Goal: Transaction & Acquisition: Purchase product/service

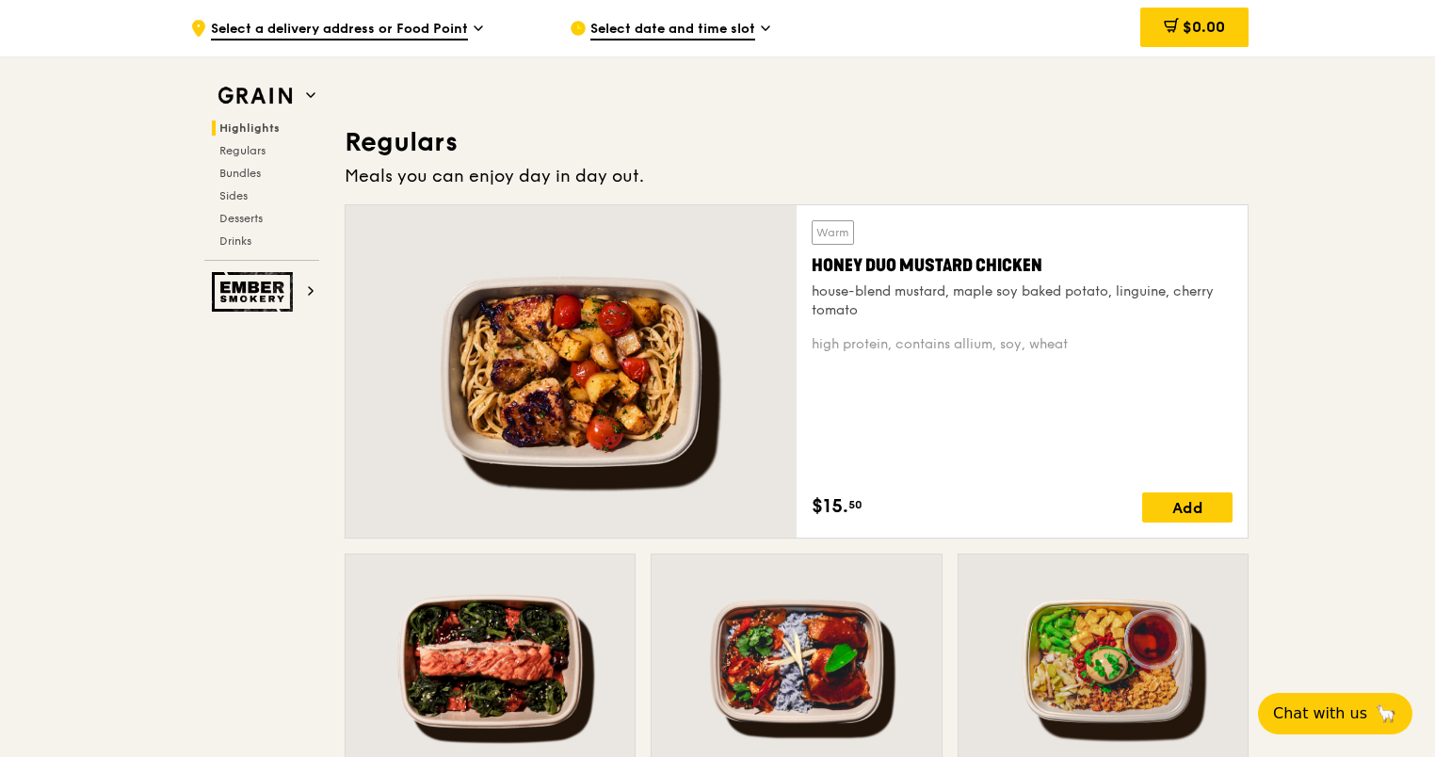
scroll to position [1318, 0]
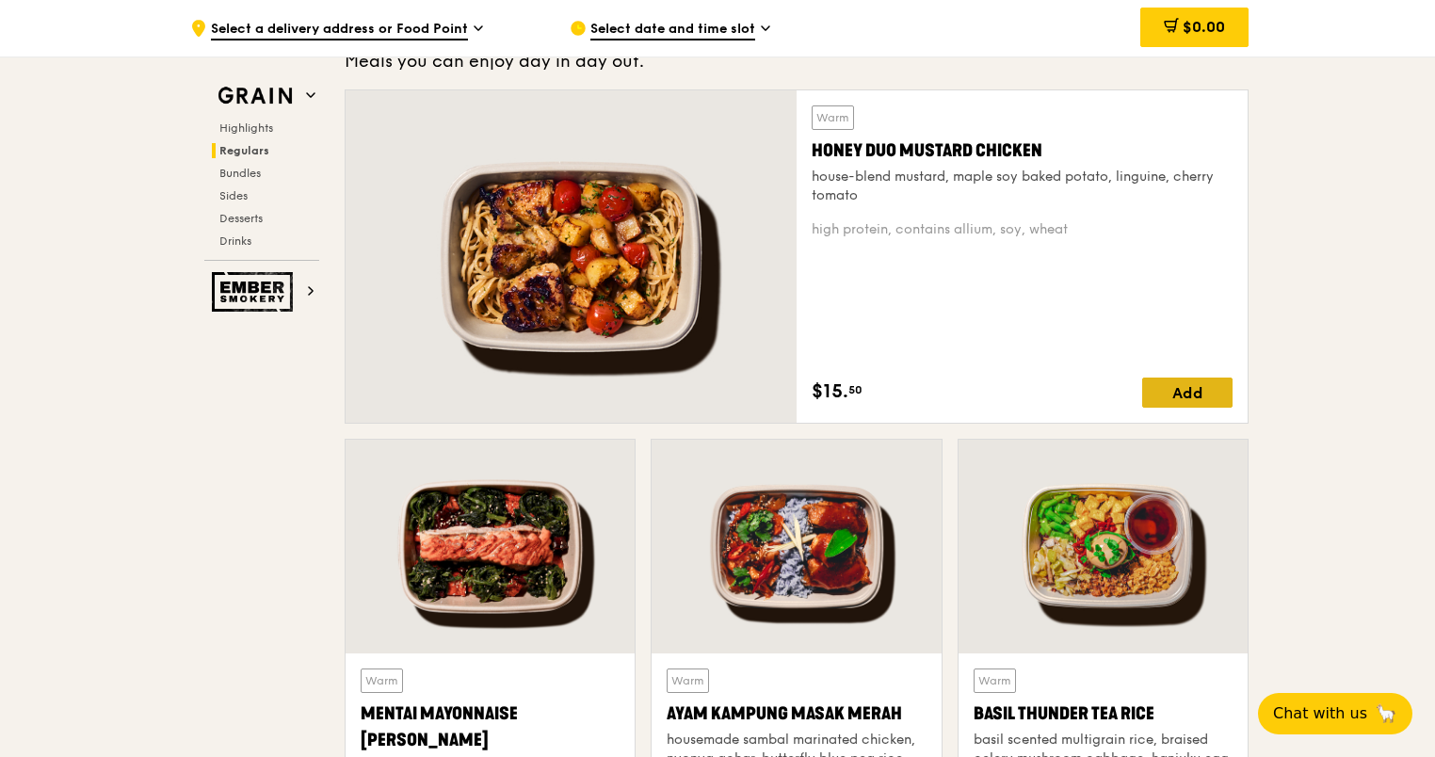
click at [1177, 386] on div "Add" at bounding box center [1187, 393] width 90 height 30
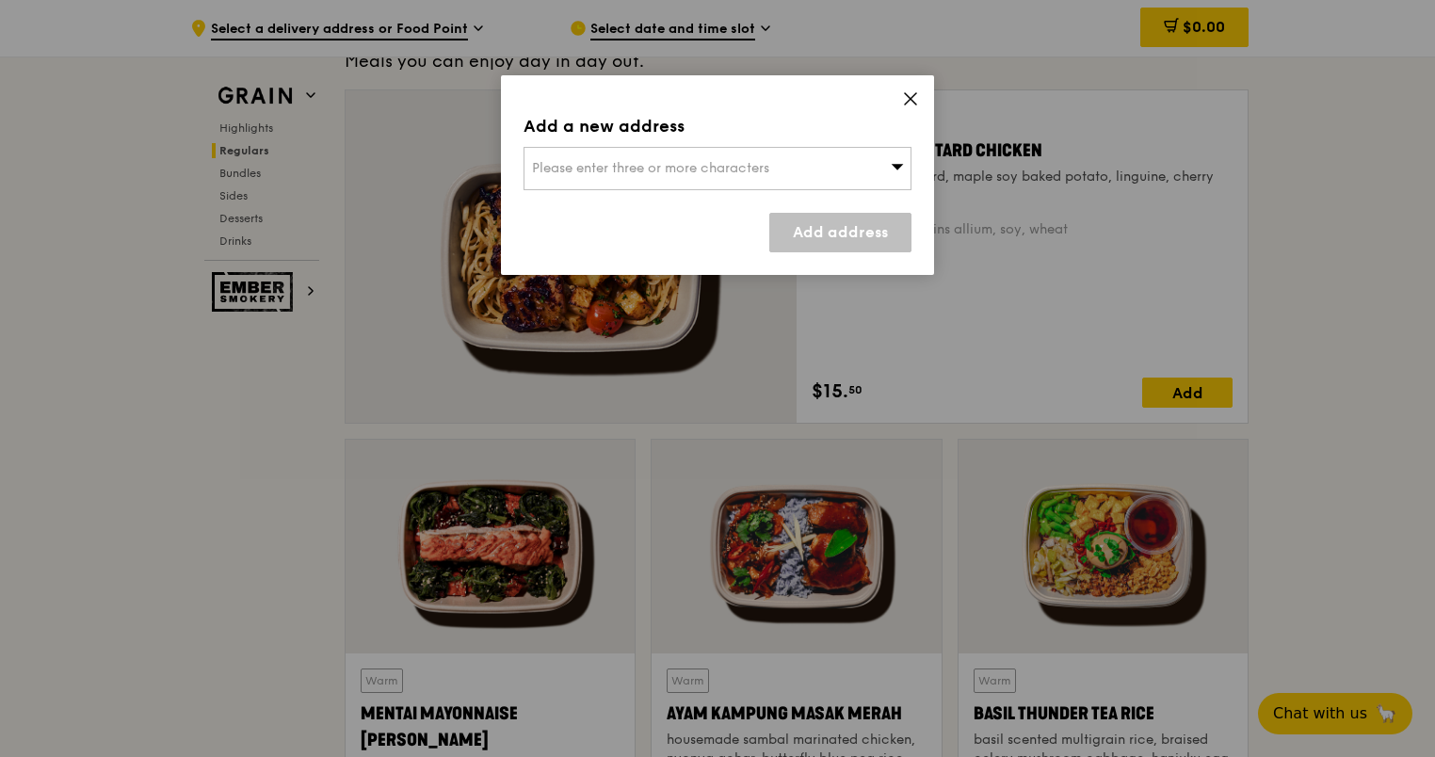
click at [727, 154] on div "Please enter three or more characters" at bounding box center [718, 168] width 388 height 43
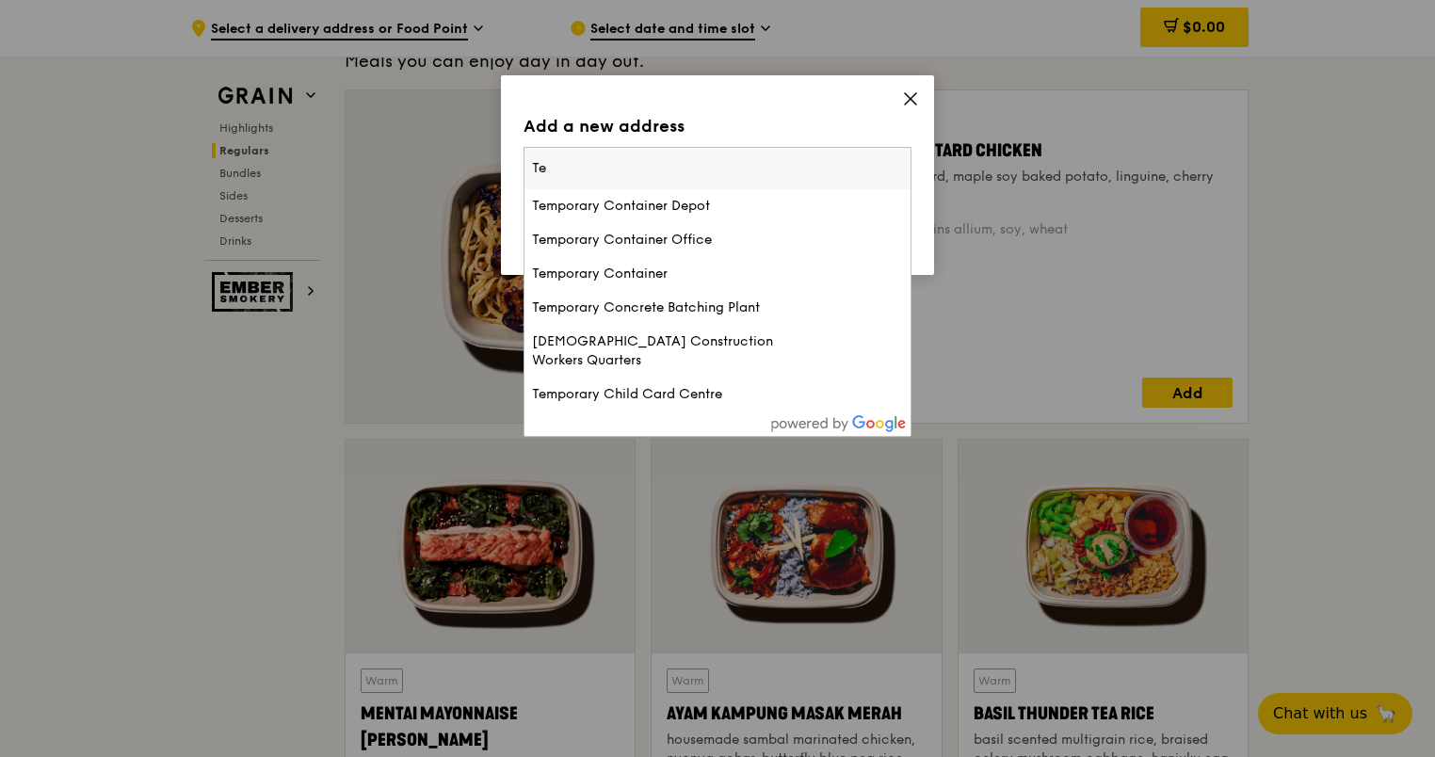
type input "T"
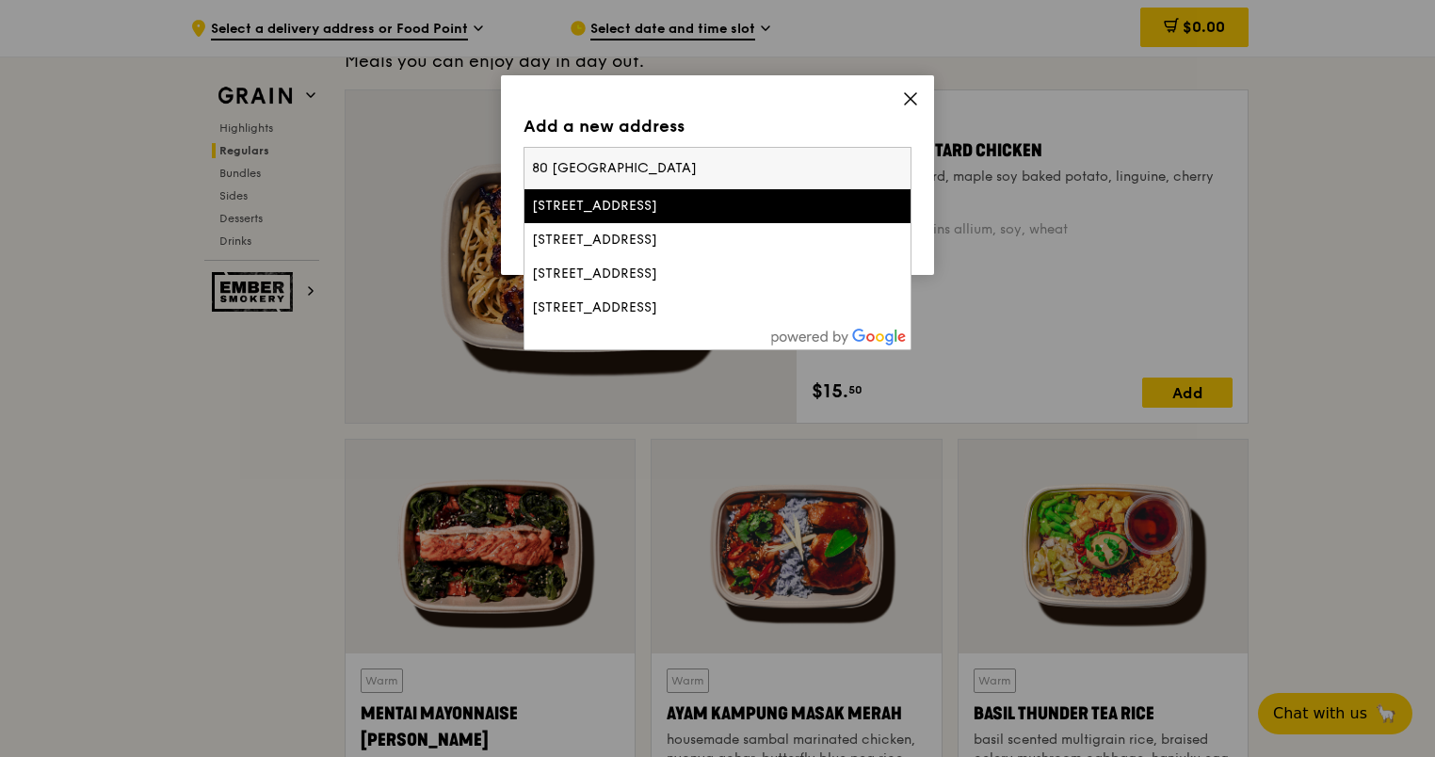
type input "80 [GEOGRAPHIC_DATA]"
click at [710, 207] on div "[STREET_ADDRESS]" at bounding box center [671, 206] width 279 height 19
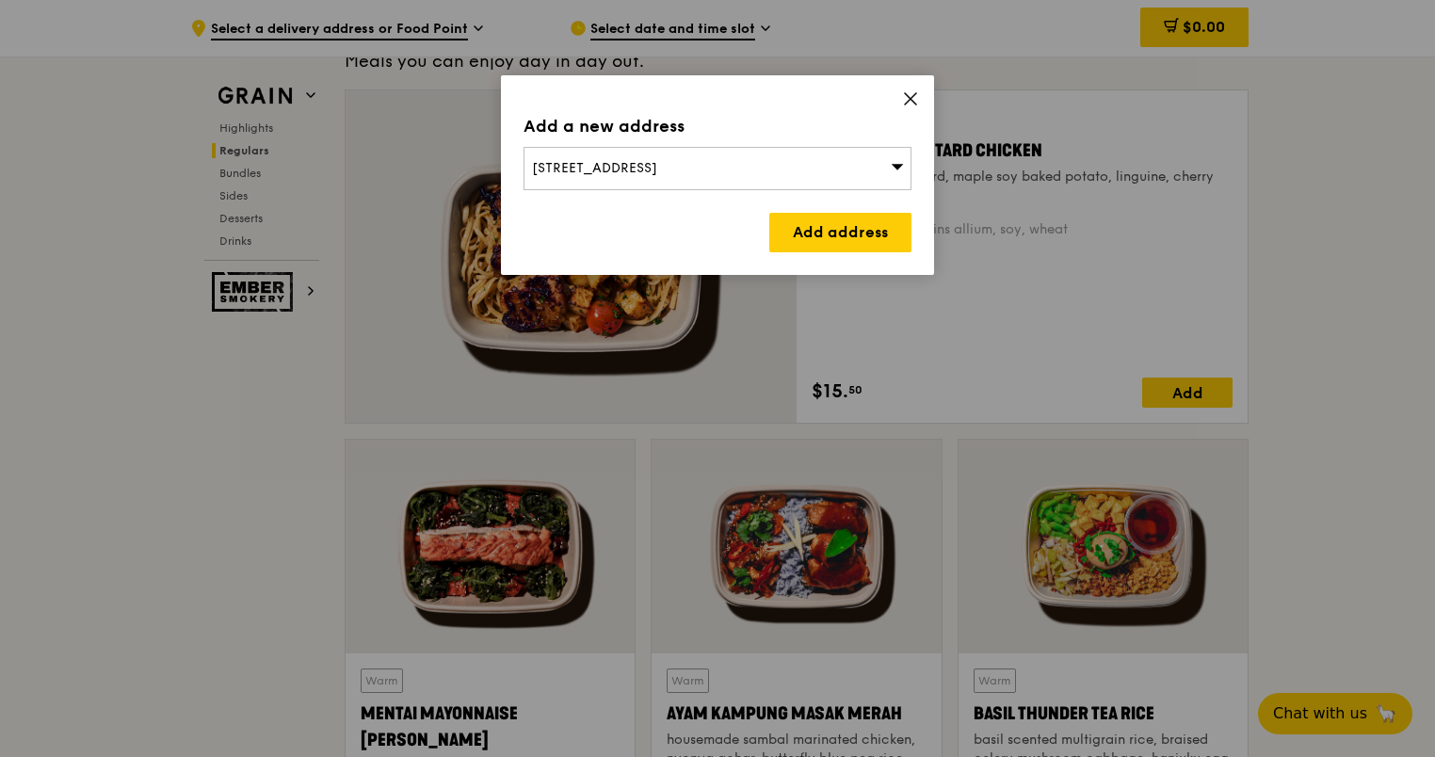
click at [908, 99] on icon at bounding box center [910, 98] width 17 height 17
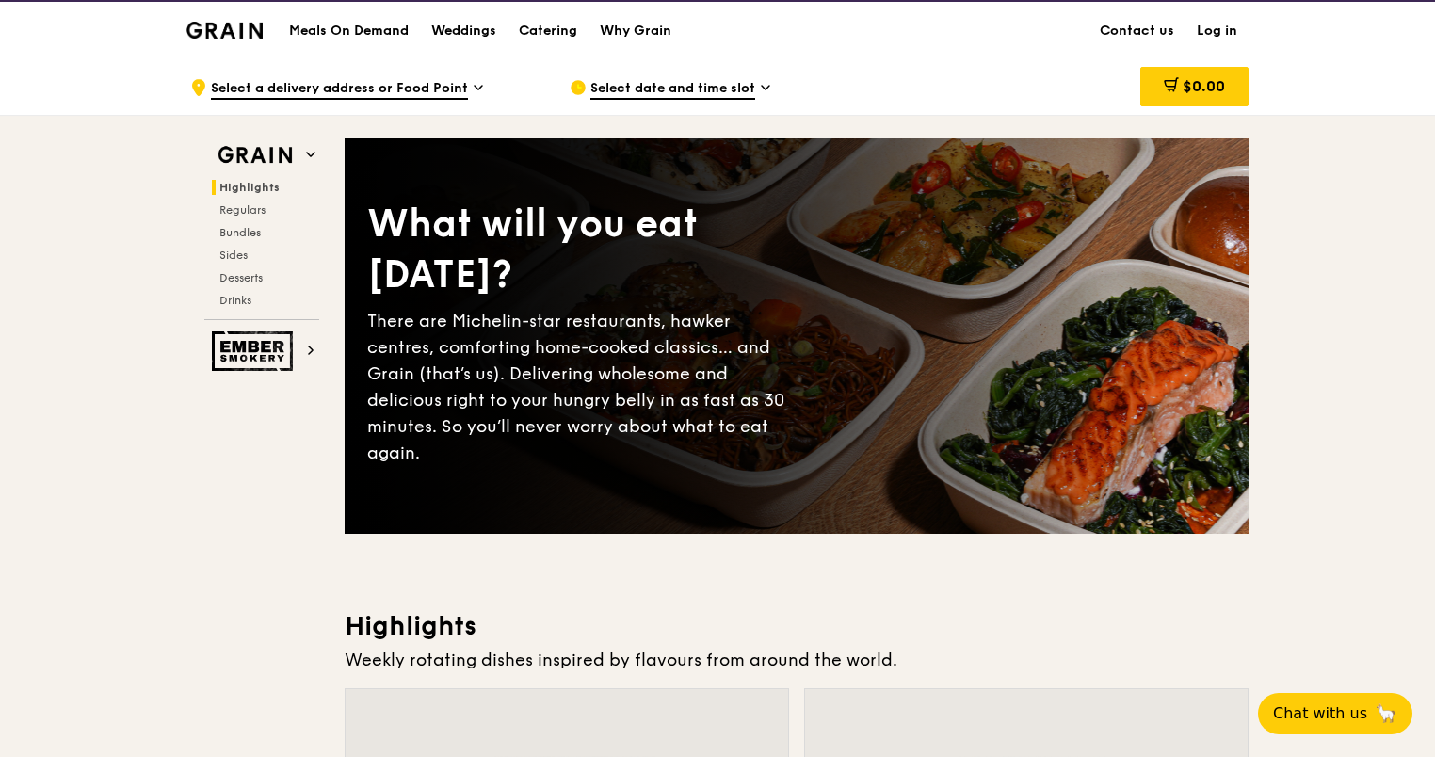
scroll to position [0, 0]
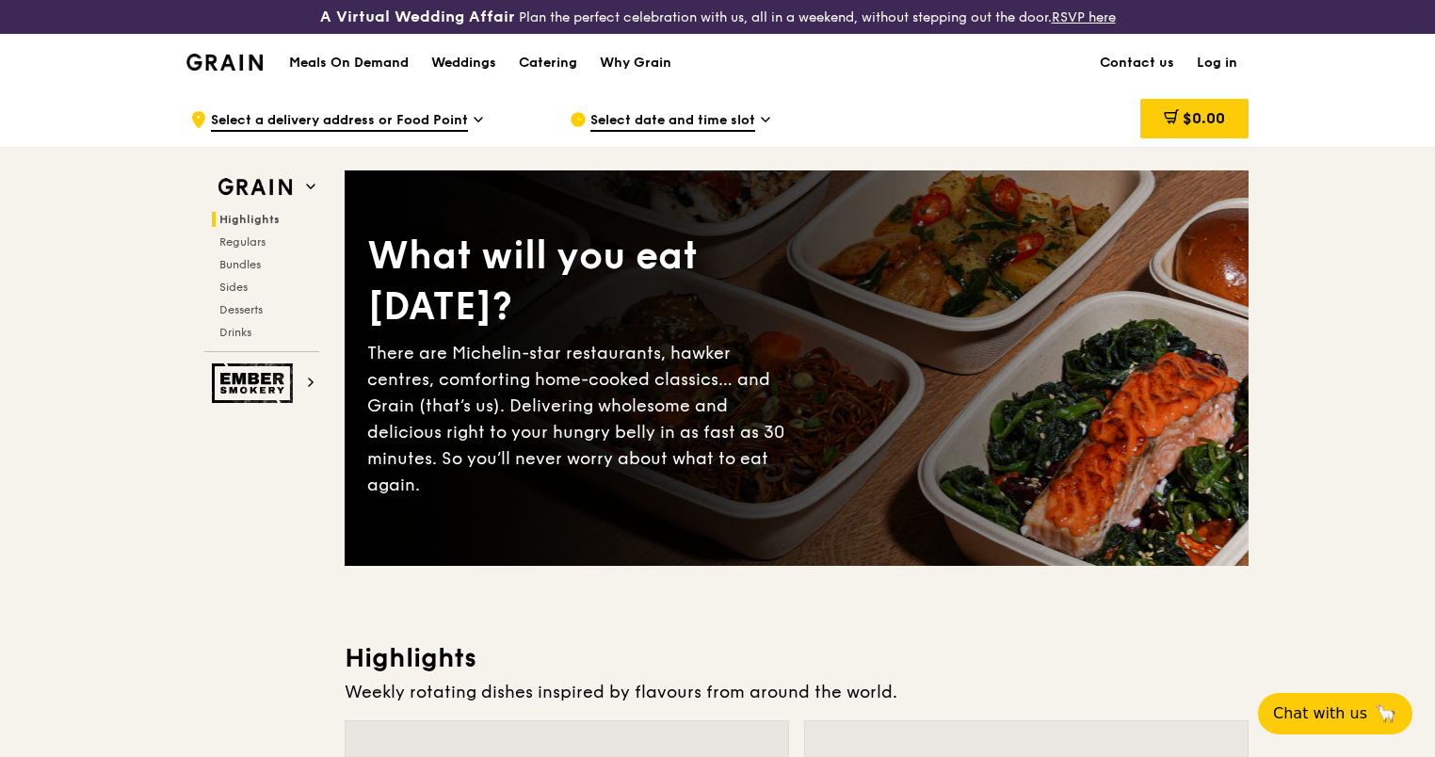
click at [392, 60] on h1 "Meals On Demand" at bounding box center [349, 63] width 120 height 19
click at [365, 59] on h1 "Meals On Demand" at bounding box center [349, 63] width 120 height 19
click at [357, 65] on h1 "Meals On Demand" at bounding box center [349, 63] width 120 height 19
click at [1231, 63] on link "Log in" at bounding box center [1216, 63] width 63 height 56
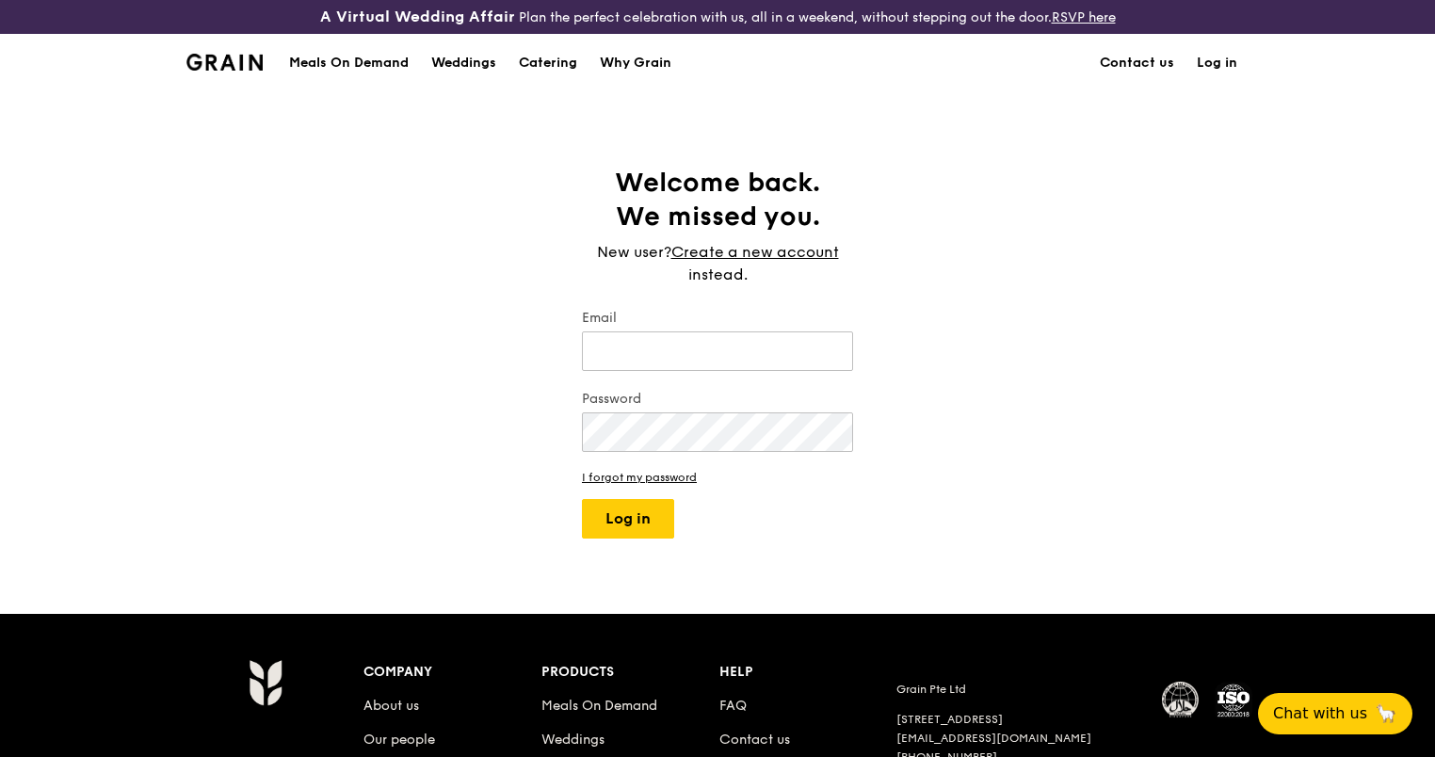
type input "[EMAIL_ADDRESS][DOMAIN_NAME]"
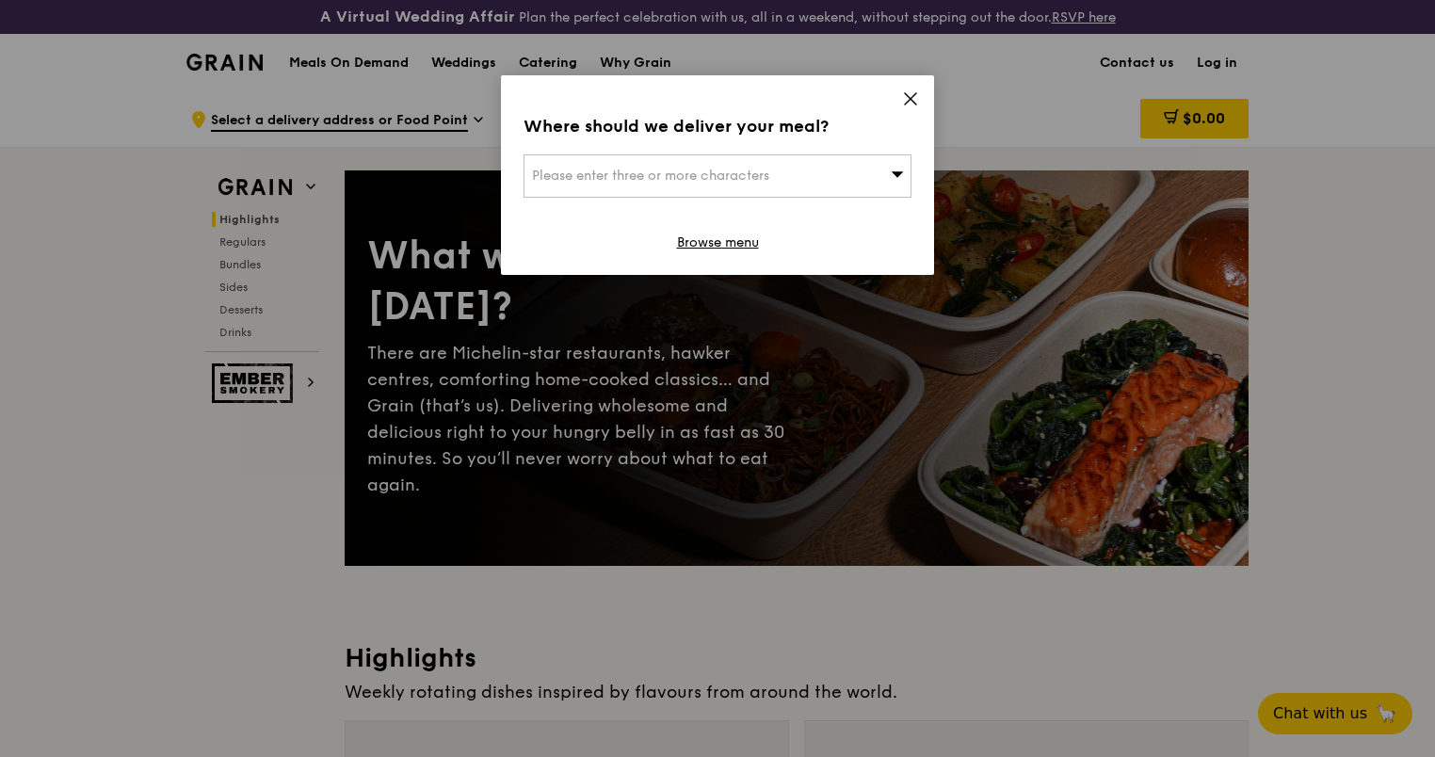
click at [910, 98] on icon at bounding box center [910, 98] width 11 height 11
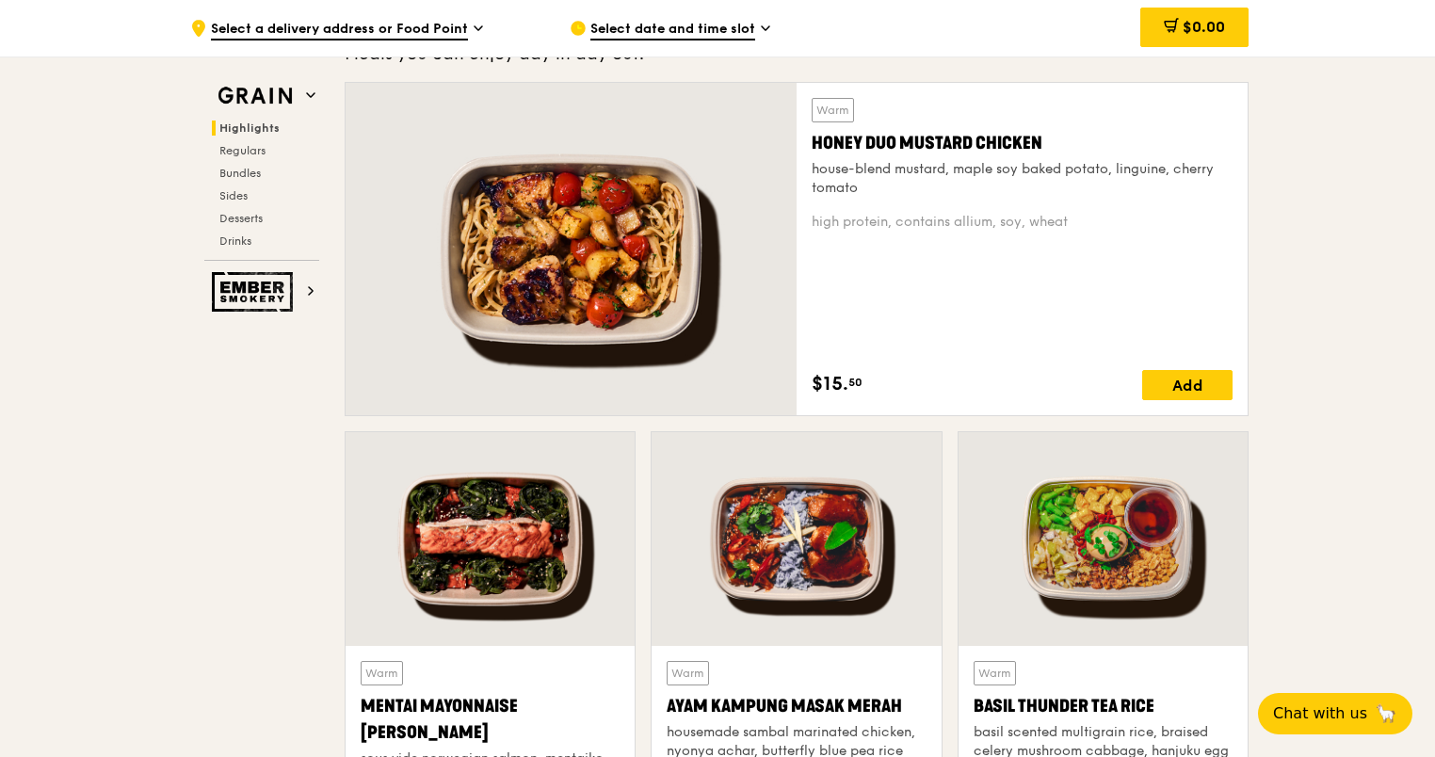
scroll to position [1186, 0]
